Goal: Use online tool/utility: Utilize a website feature to perform a specific function

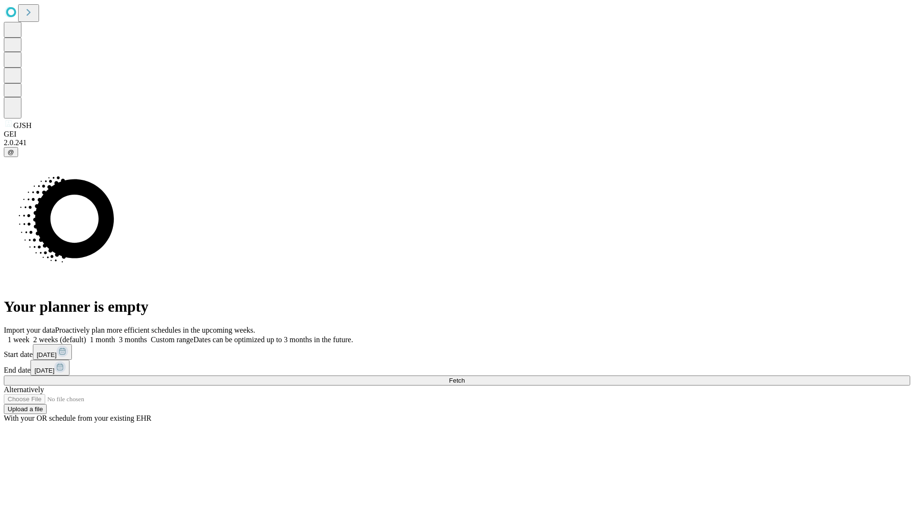
click at [465, 377] on span "Fetch" at bounding box center [457, 380] width 16 height 7
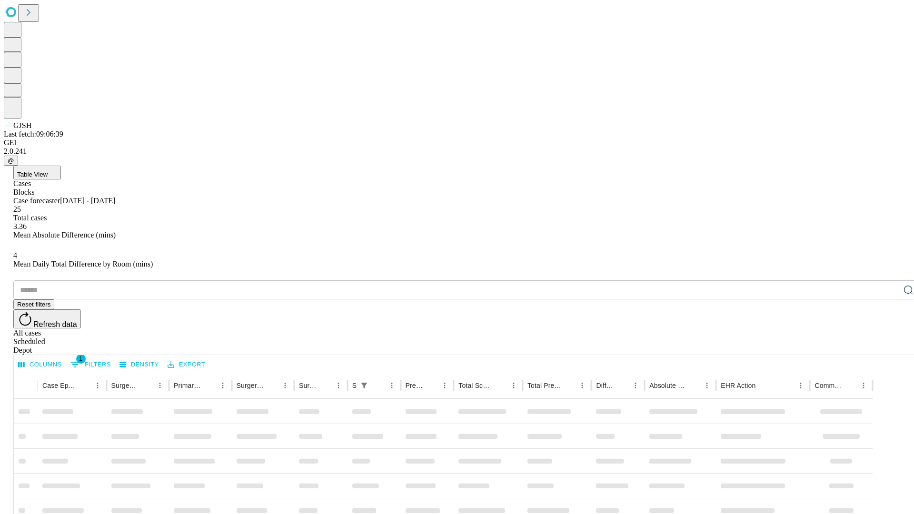
click at [48, 171] on span "Table View" at bounding box center [32, 174] width 30 height 7
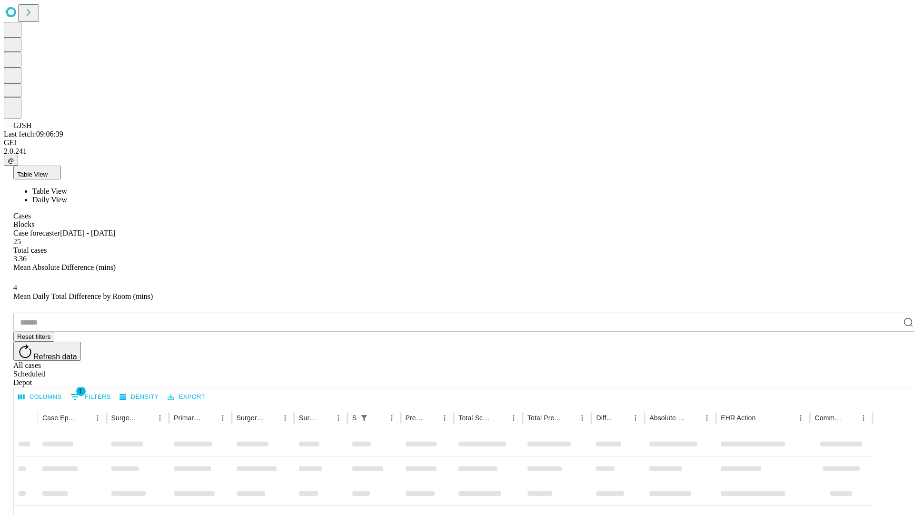
click at [67, 196] on span "Daily View" at bounding box center [49, 200] width 35 height 8
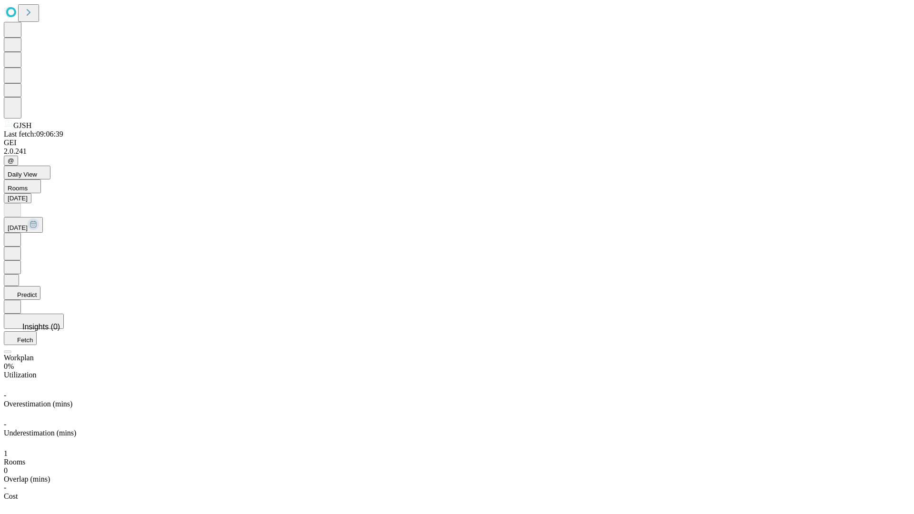
click at [40, 286] on button "Predict" at bounding box center [22, 293] width 37 height 14
